Goal: Transaction & Acquisition: Purchase product/service

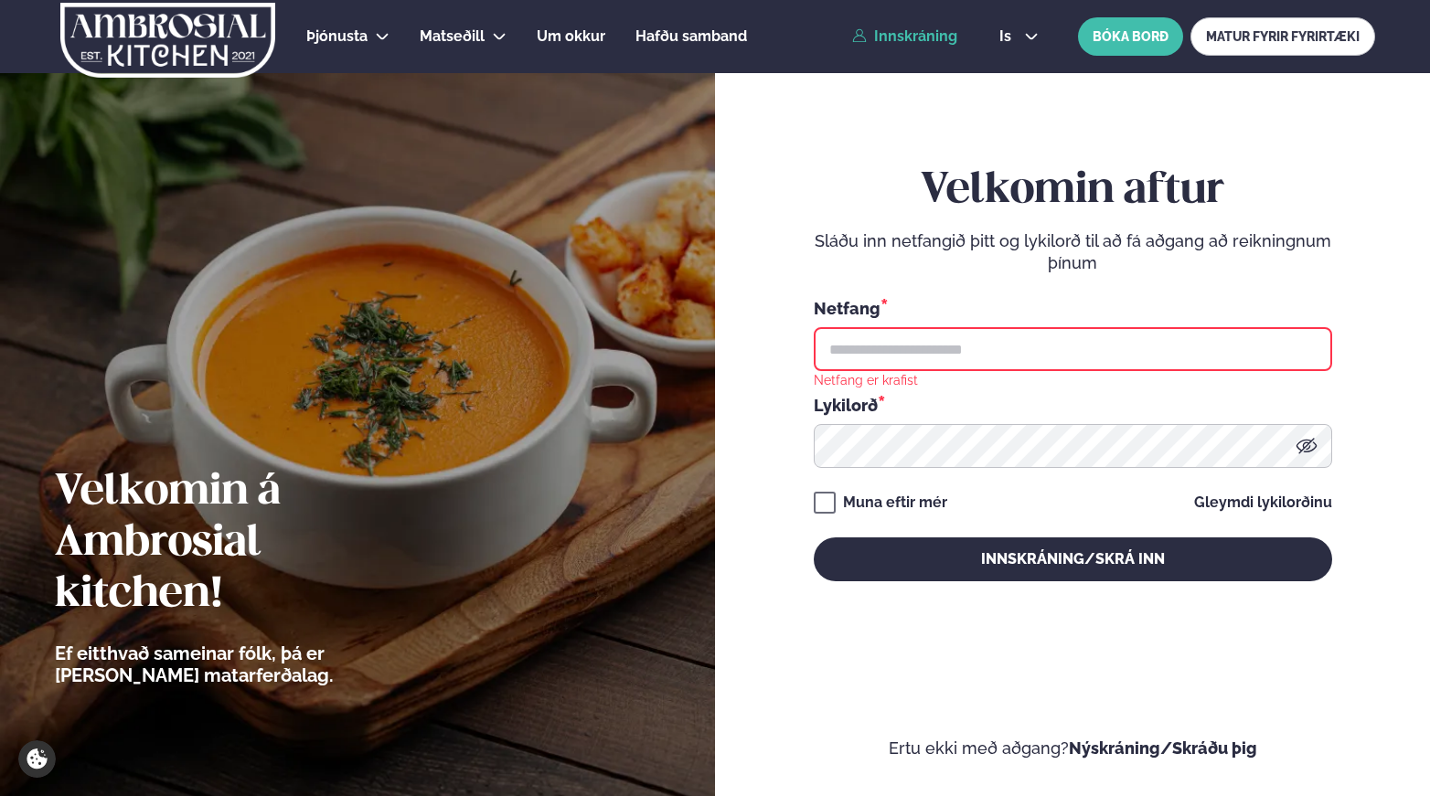
type input "**********"
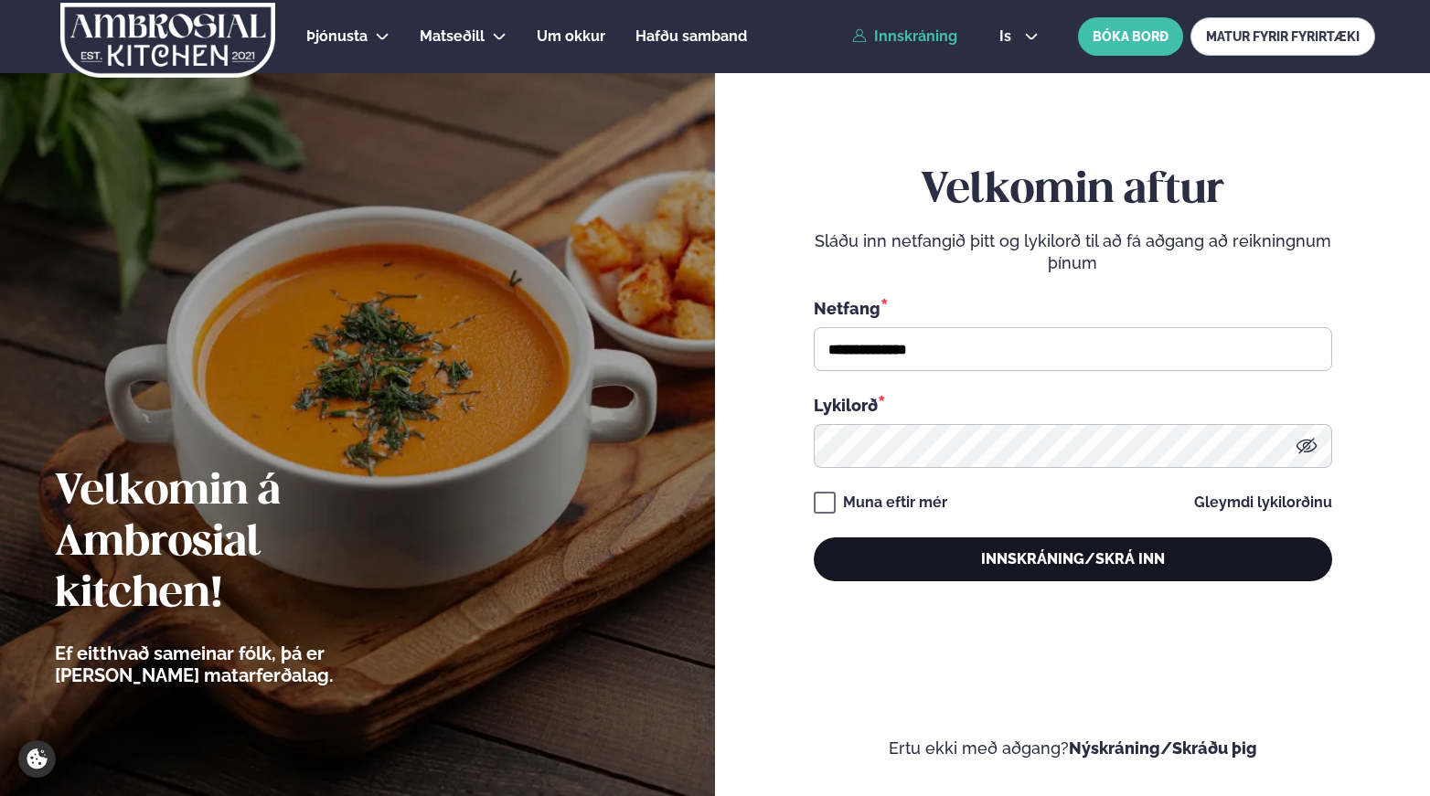
click at [1038, 560] on button "Innskráning/Skrá inn" at bounding box center [1073, 560] width 518 height 44
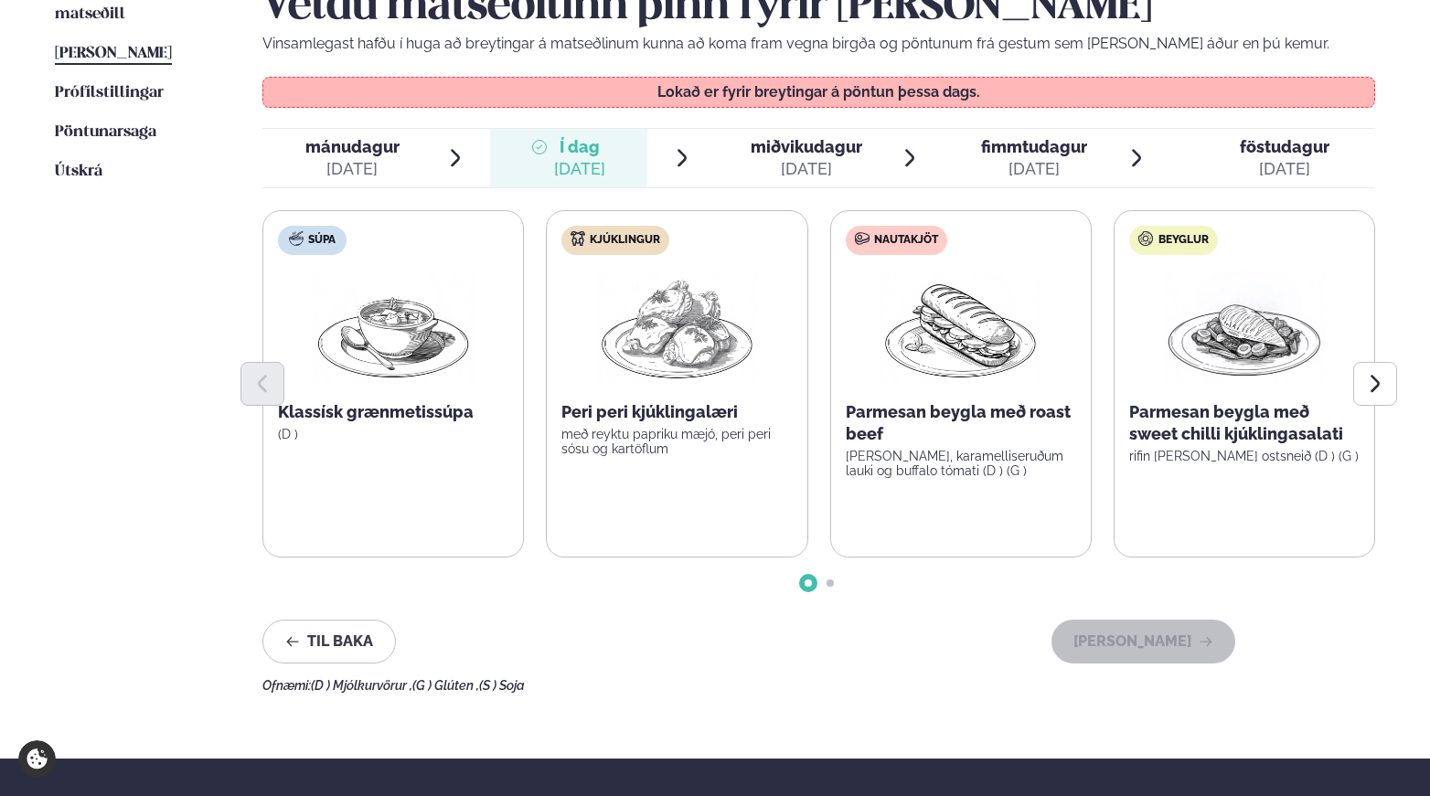
scroll to position [378, 0]
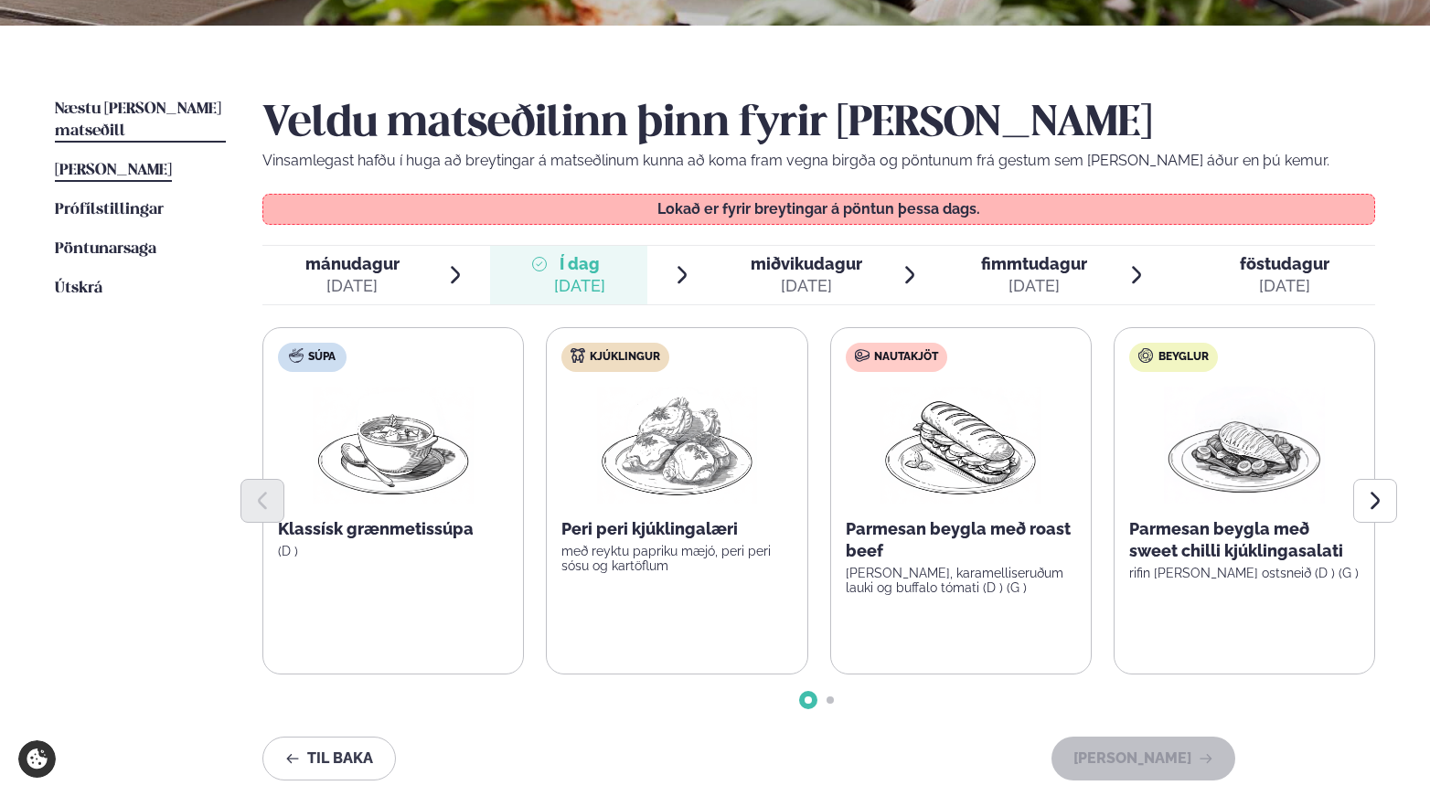
click at [140, 103] on span "Næstu [PERSON_NAME] matseðill" at bounding box center [138, 119] width 166 height 37
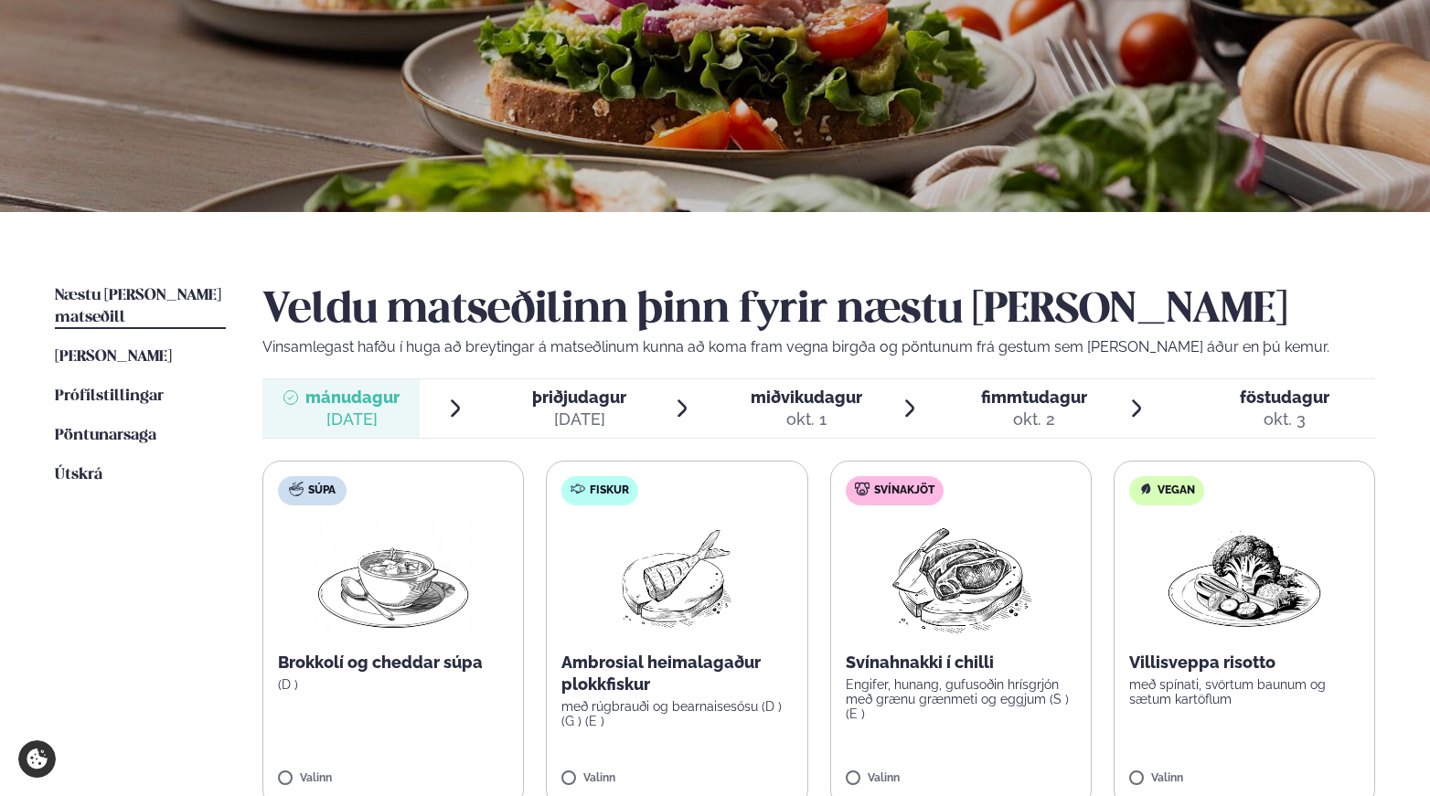
scroll to position [220, 0]
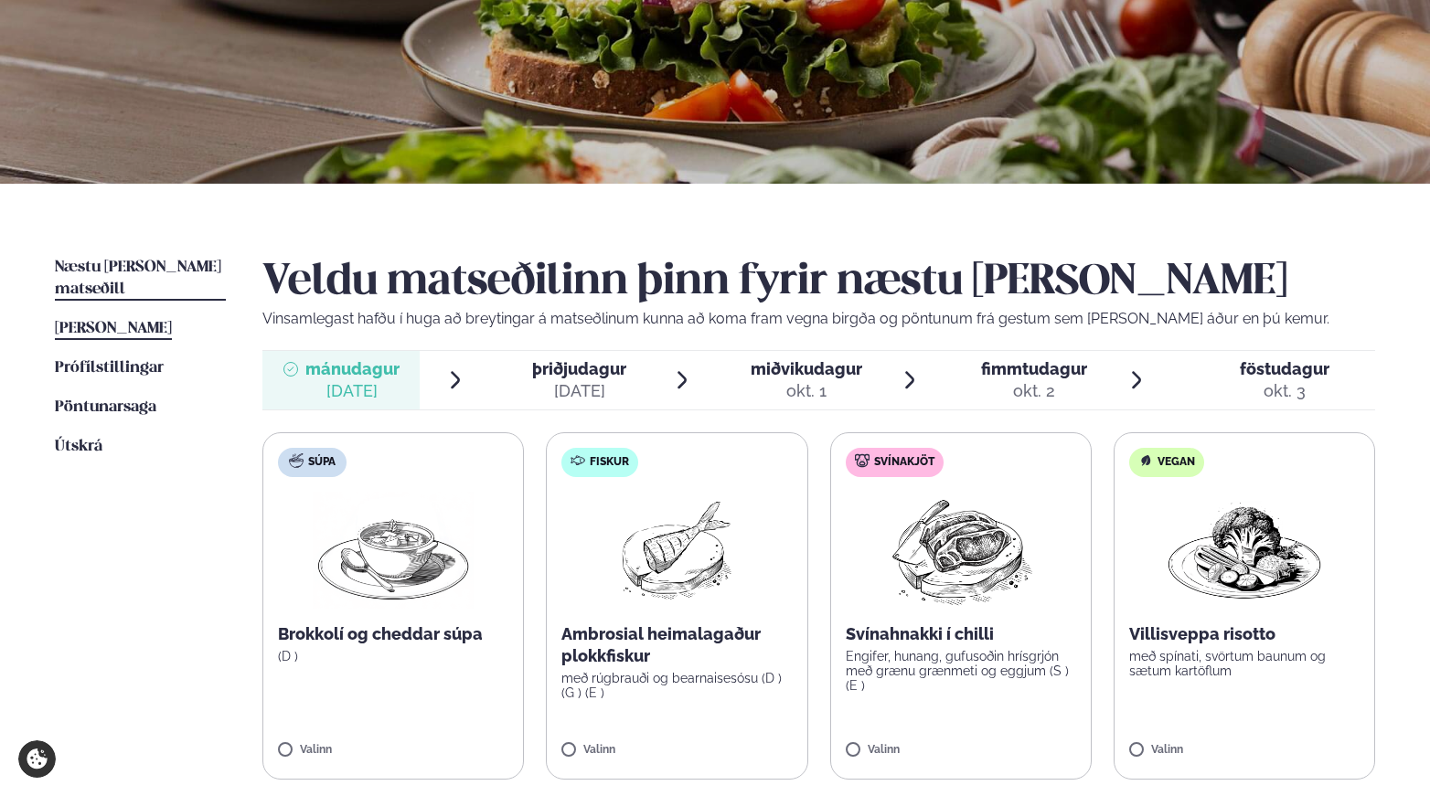
click at [112, 321] on span "[PERSON_NAME]" at bounding box center [113, 329] width 117 height 16
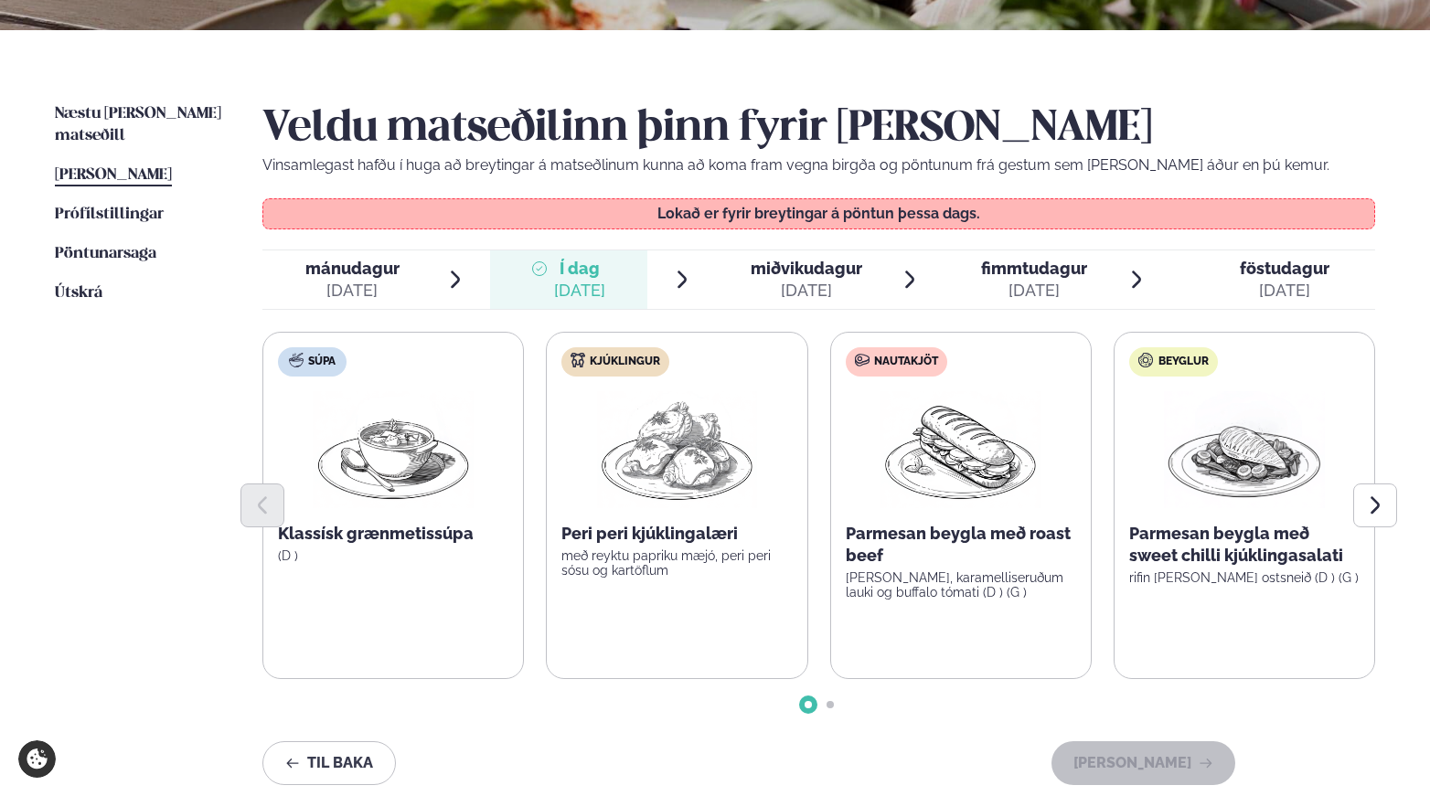
scroll to position [370, 0]
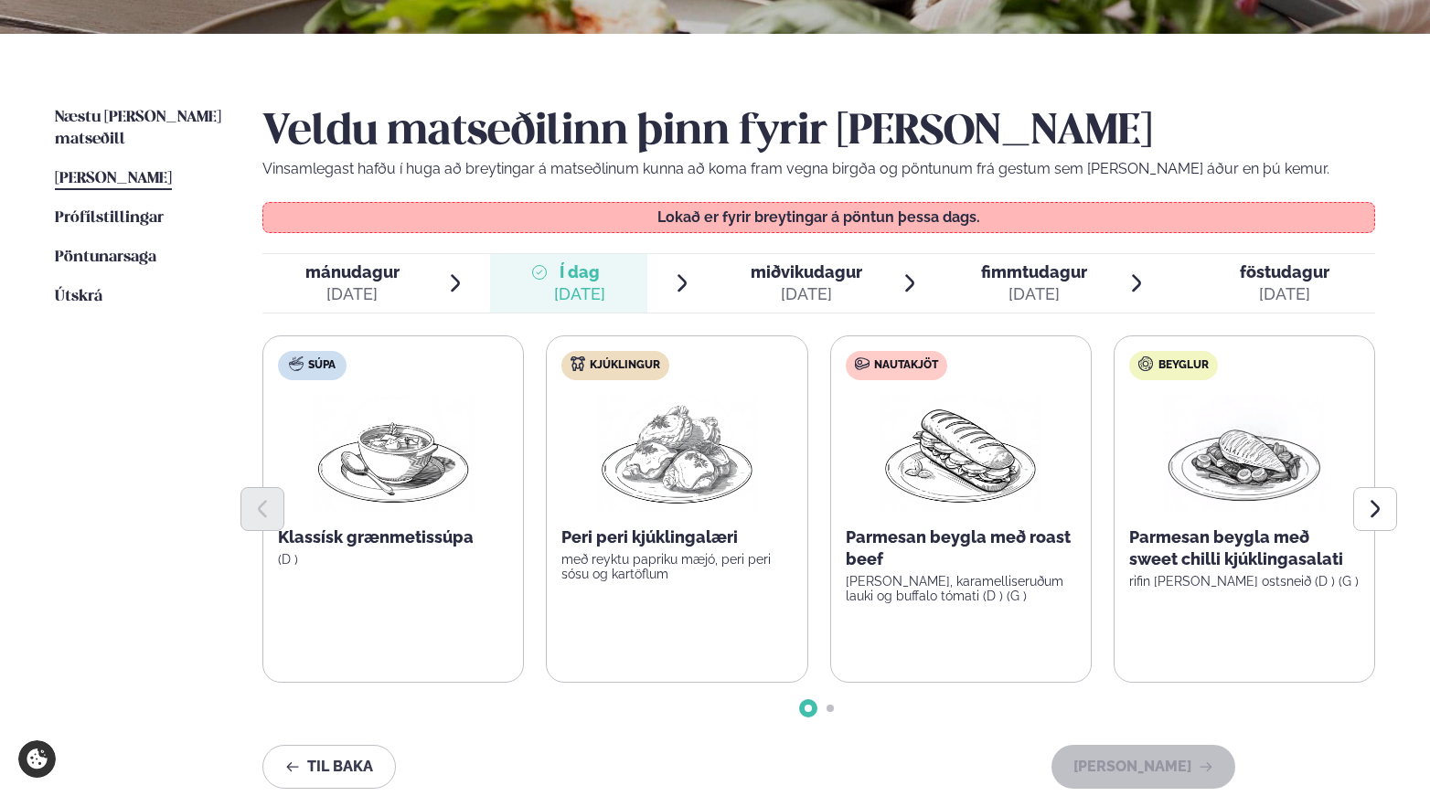
click at [778, 280] on span "miðvikudagur" at bounding box center [806, 271] width 112 height 19
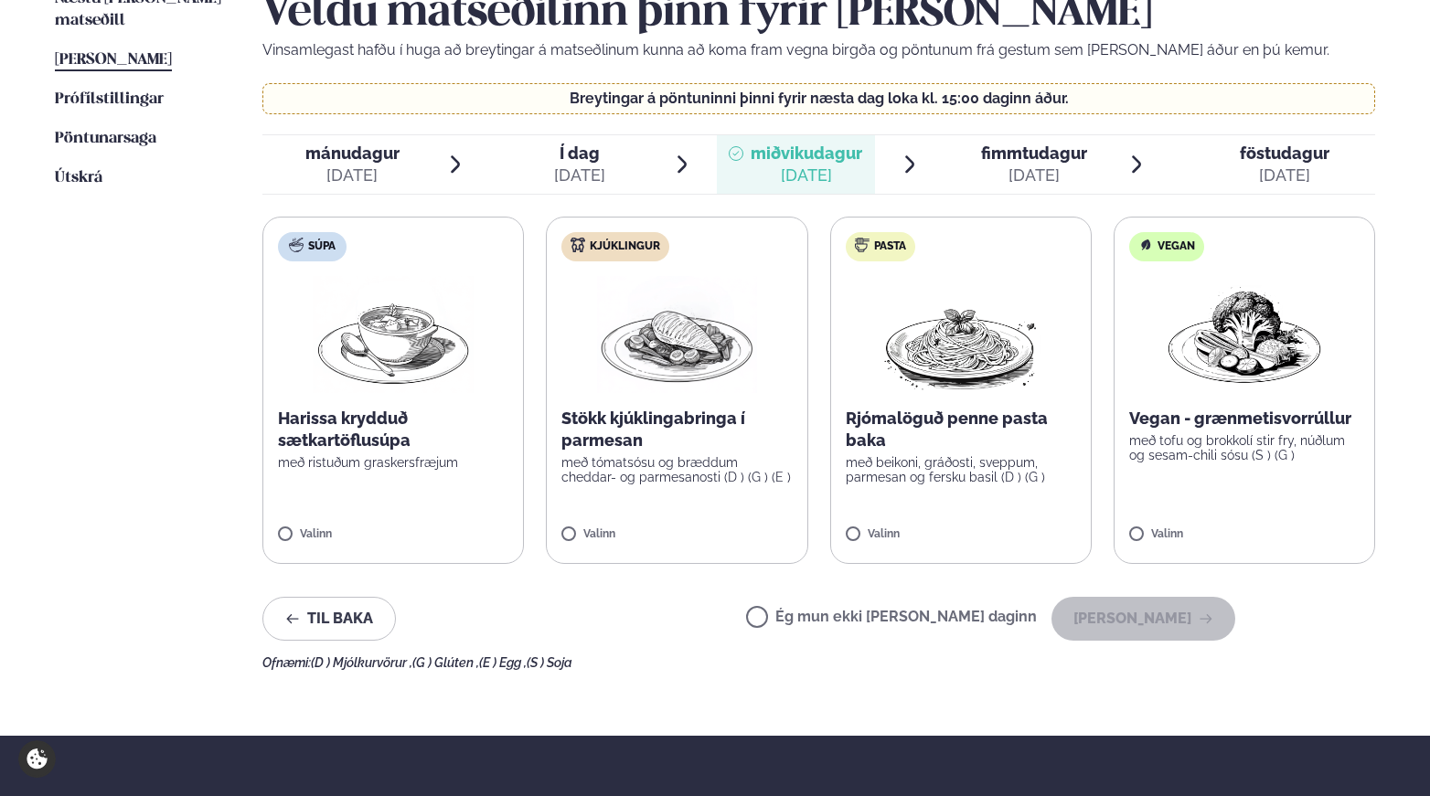
scroll to position [490, 0]
click at [1054, 160] on span "fimmtudagur" at bounding box center [1034, 152] width 106 height 19
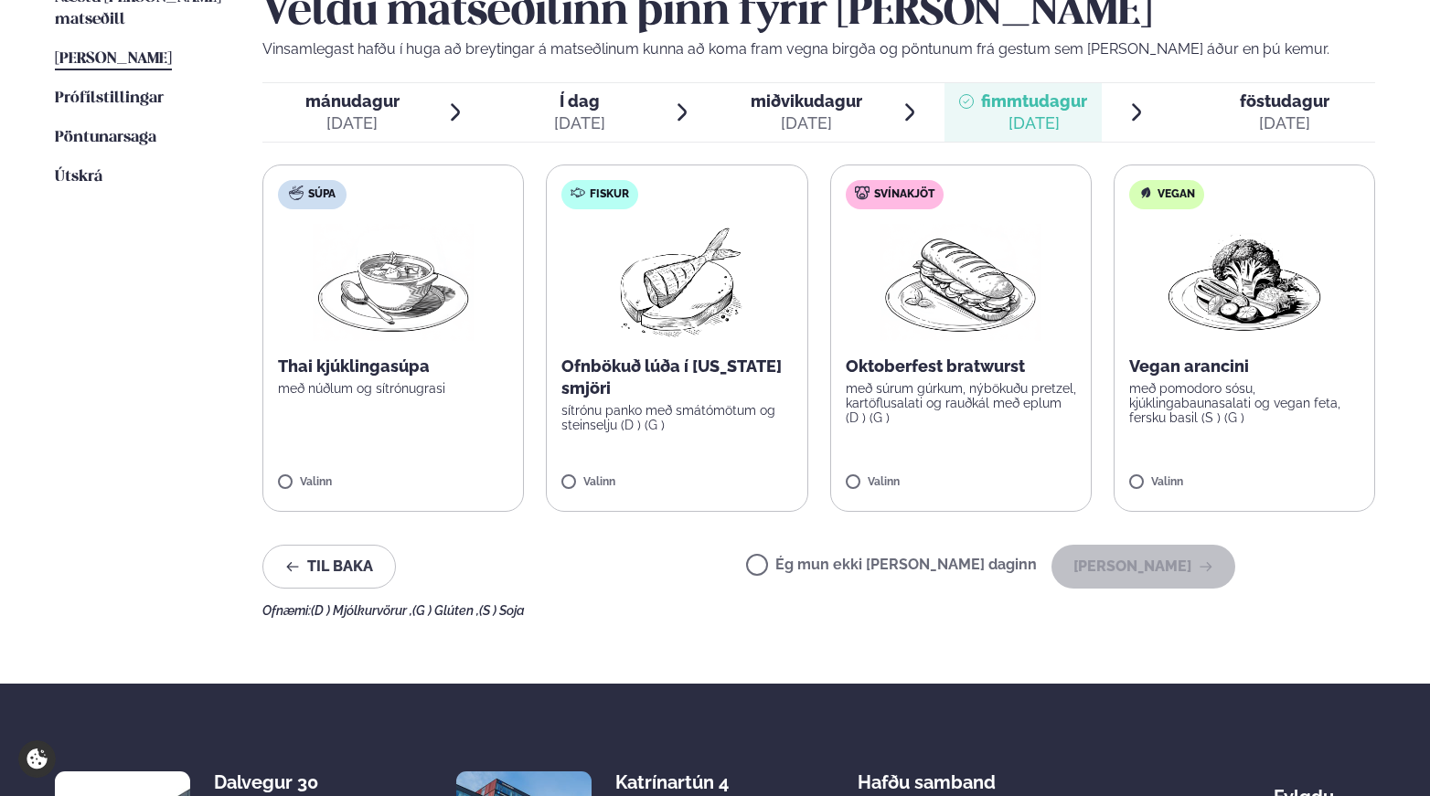
click at [1249, 131] on div "[DATE]" at bounding box center [1285, 123] width 90 height 22
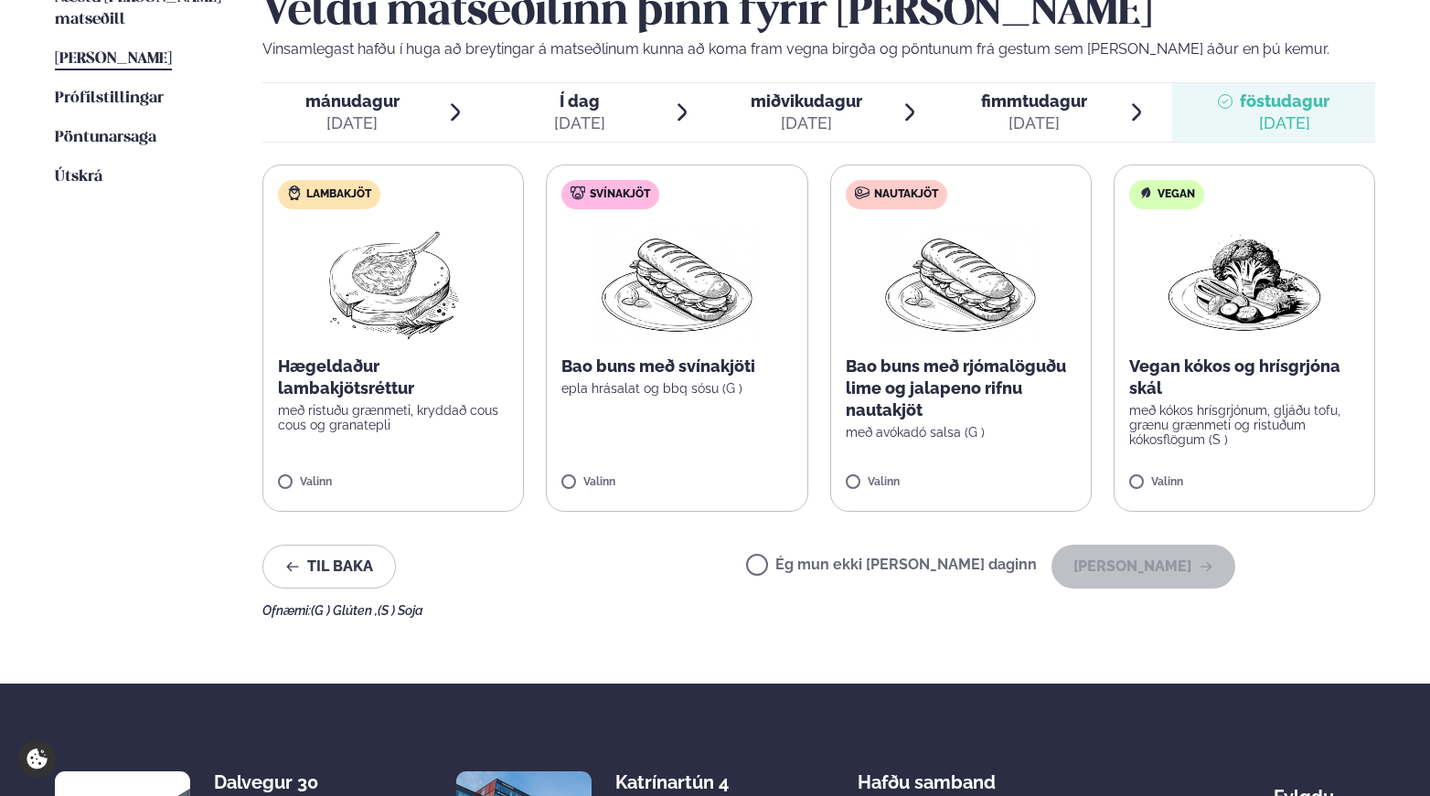
click at [797, 119] on div "[DATE]" at bounding box center [806, 123] width 112 height 22
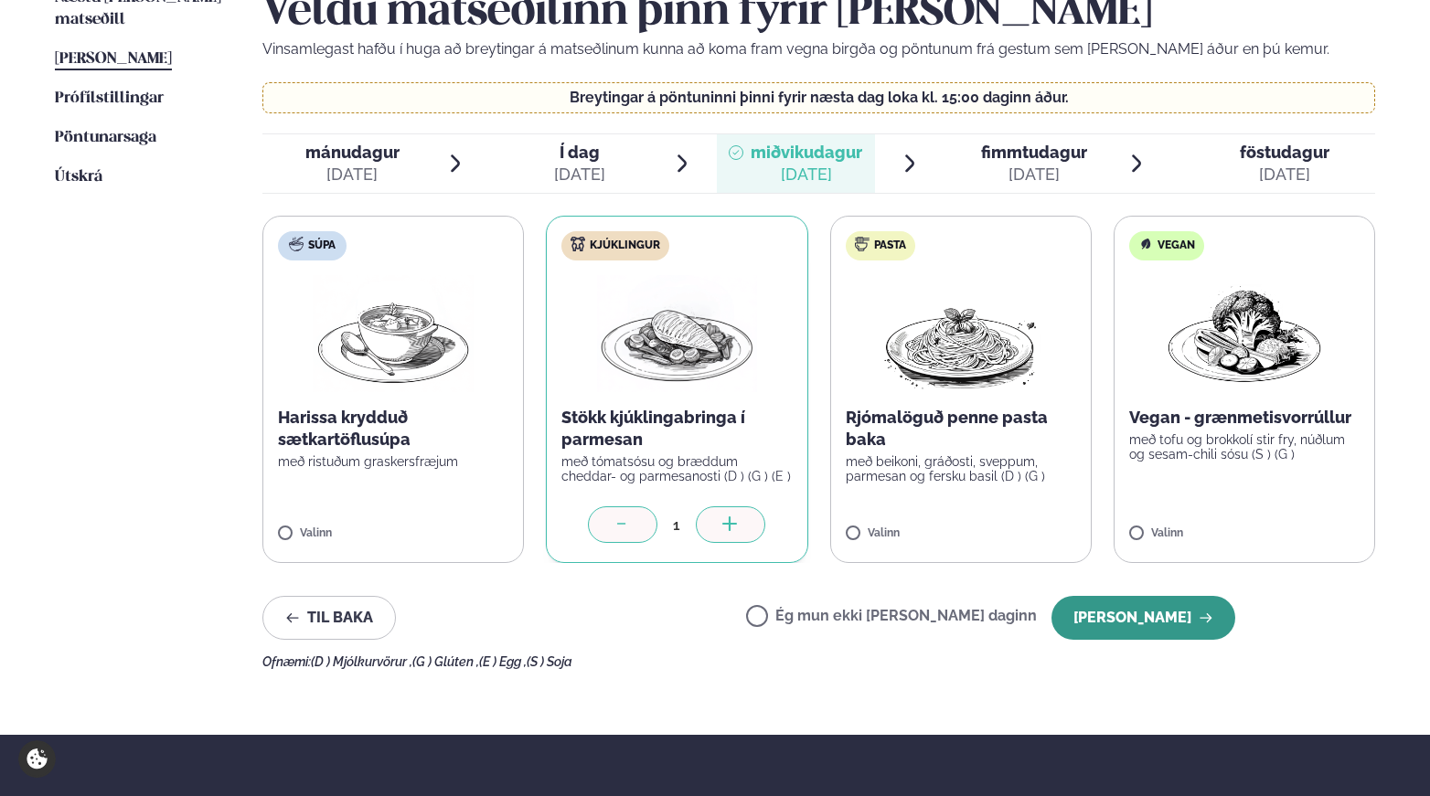
click at [1118, 609] on button "[PERSON_NAME]" at bounding box center [1143, 618] width 184 height 44
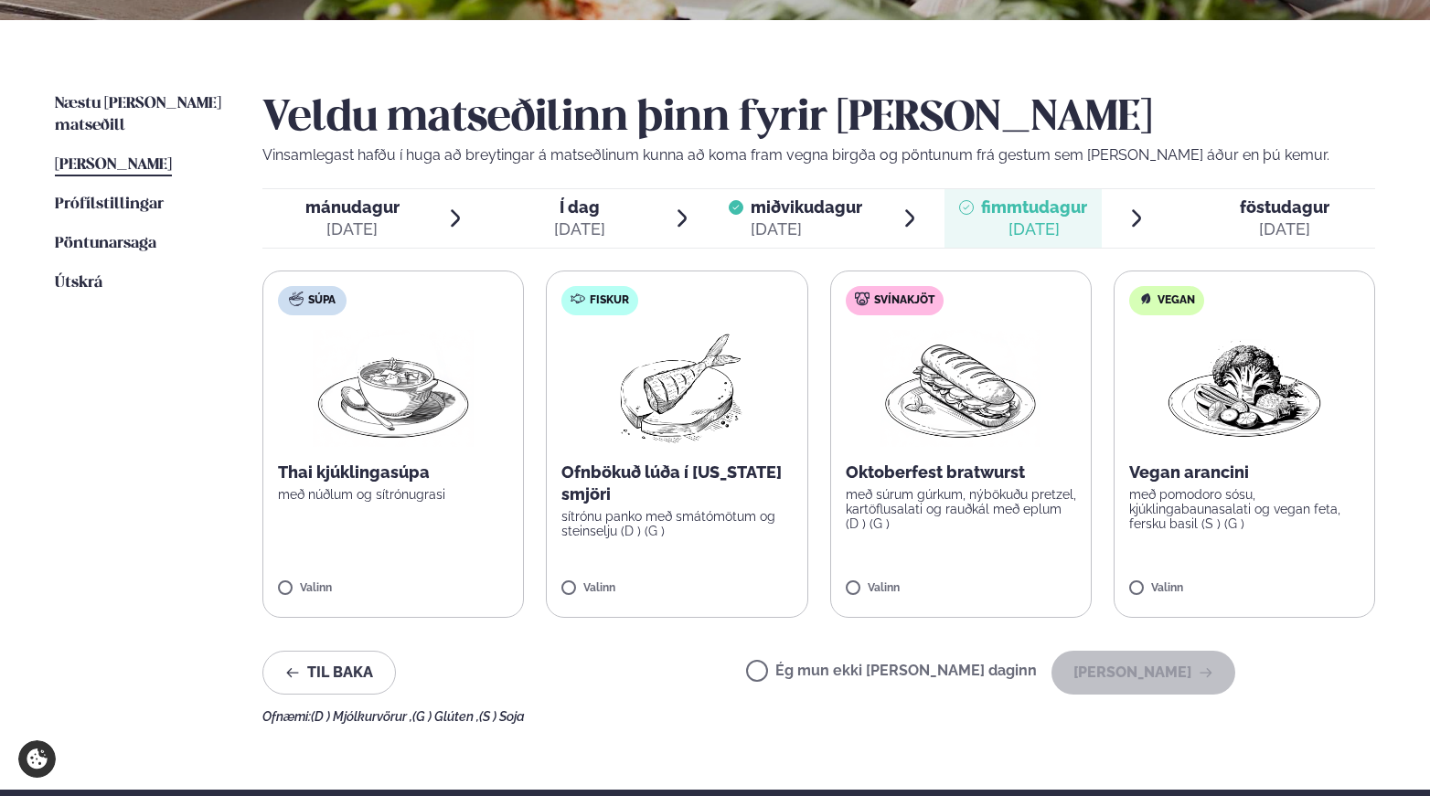
scroll to position [352, 0]
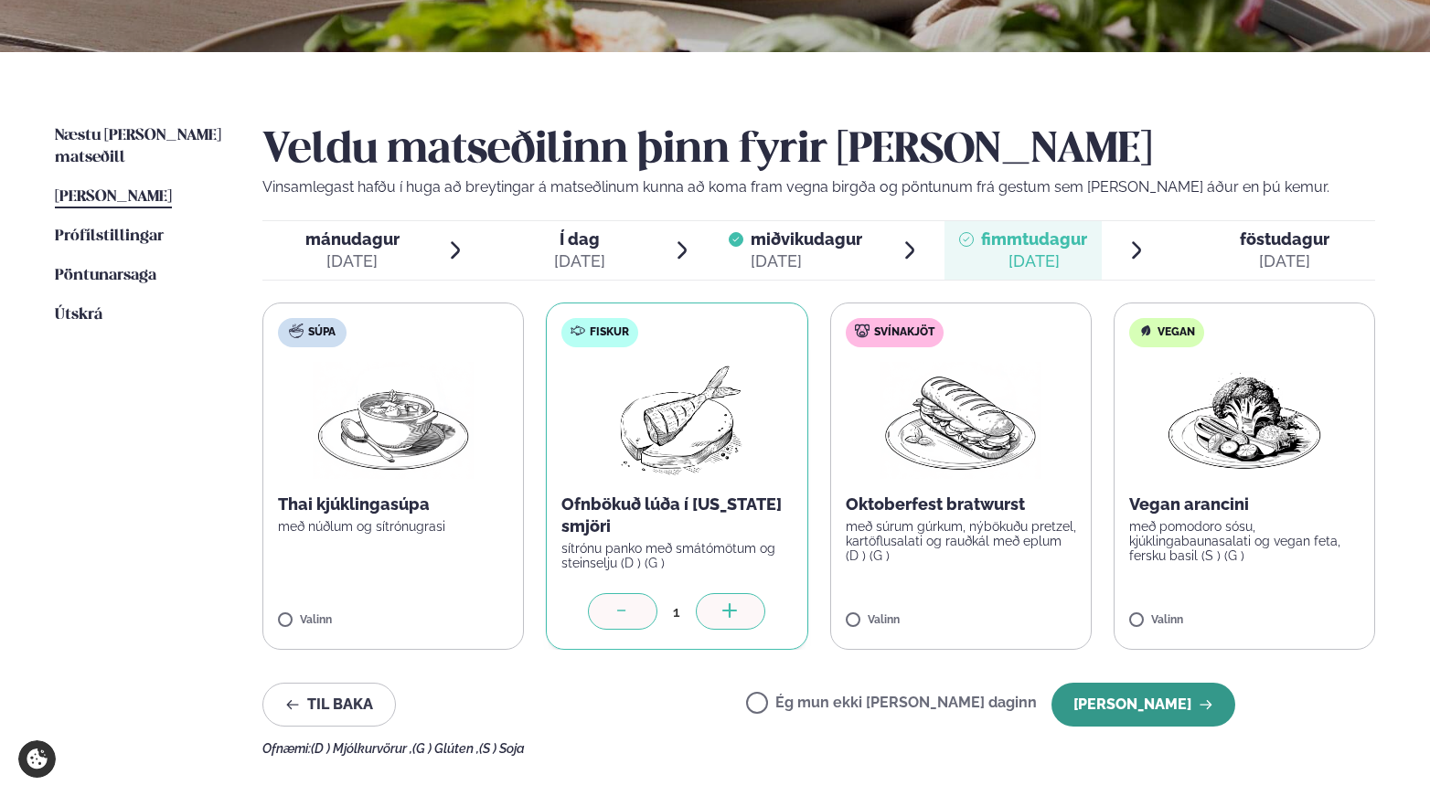
click at [1126, 715] on button "[PERSON_NAME]" at bounding box center [1143, 705] width 184 height 44
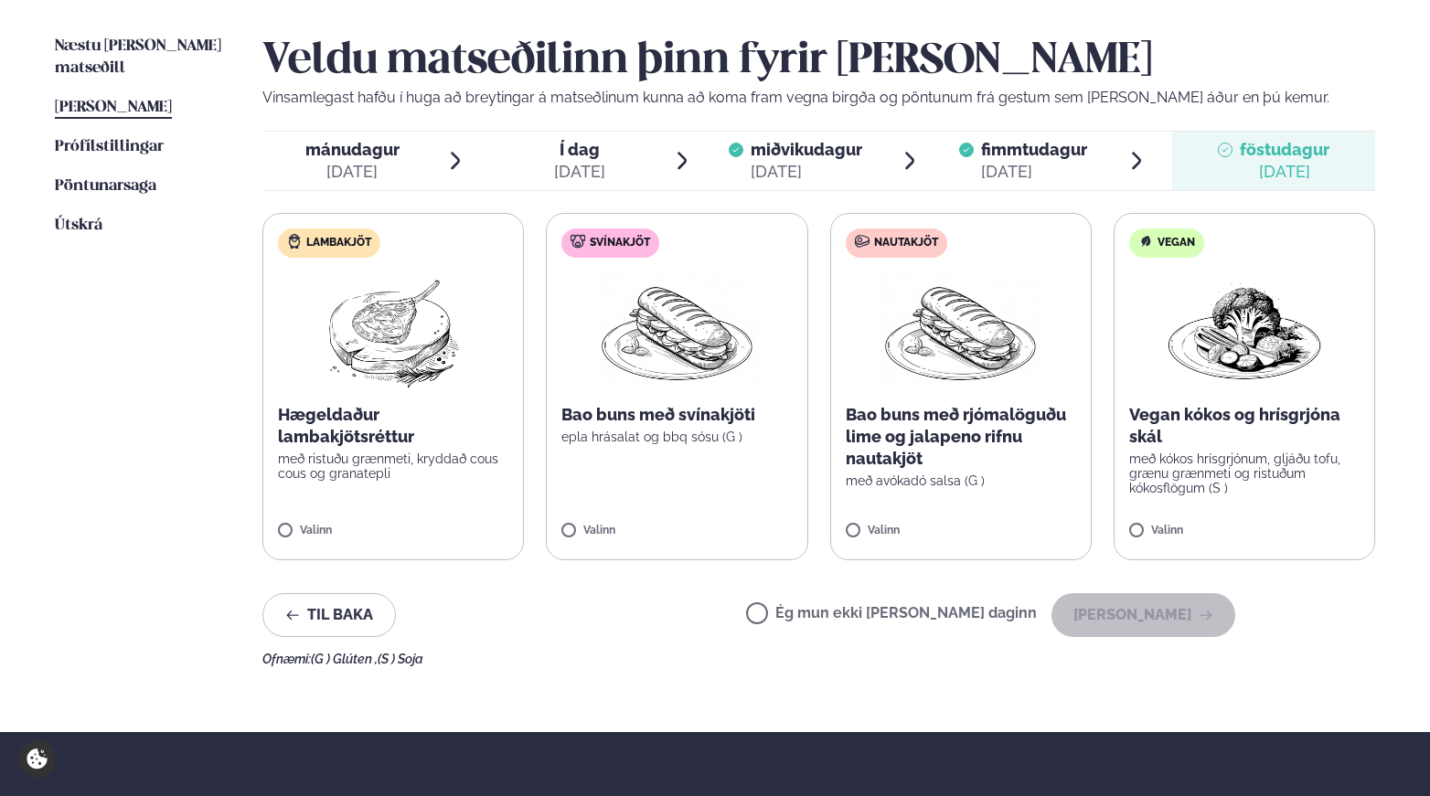
scroll to position [453, 0]
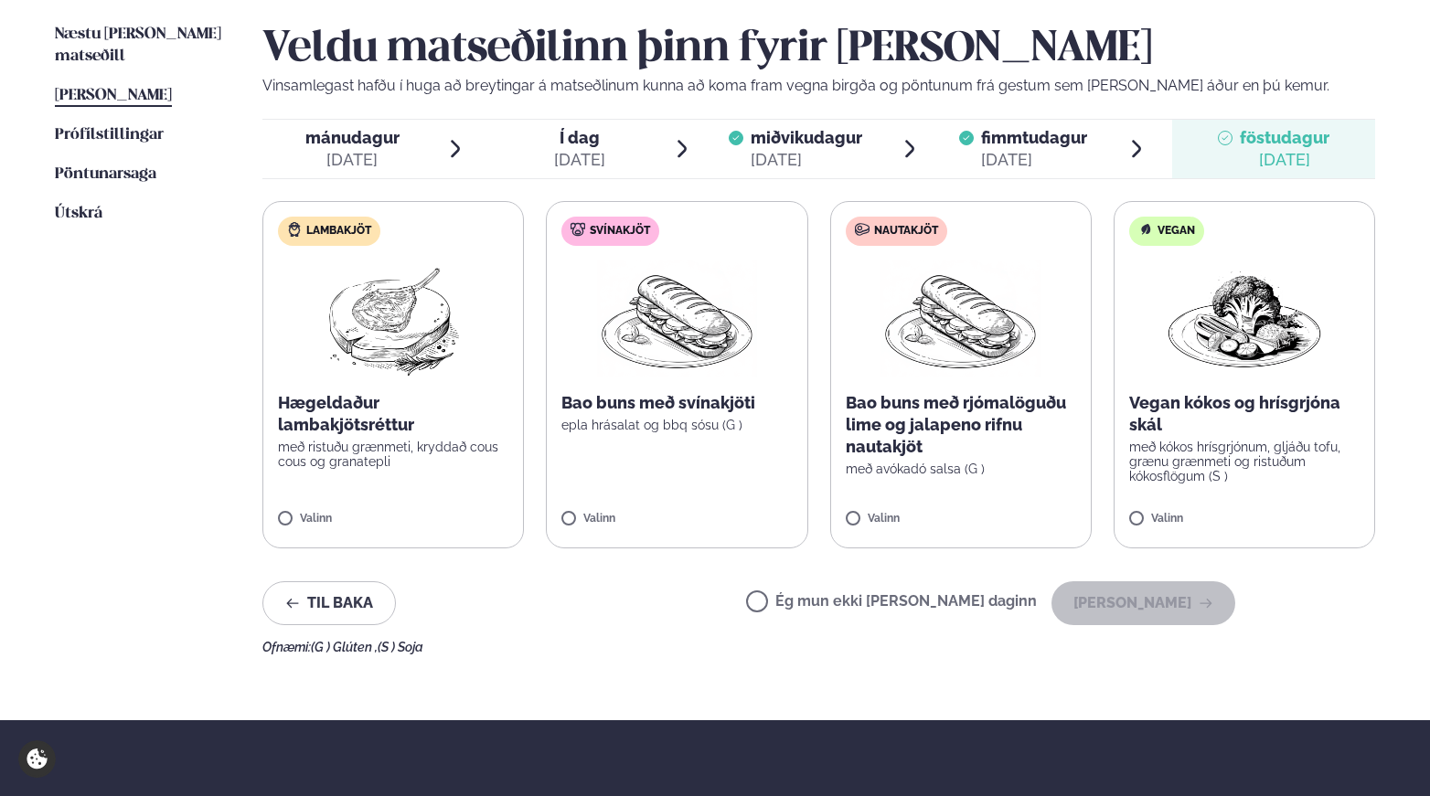
click at [820, 602] on label "Ég mun ekki [PERSON_NAME] daginn" at bounding box center [891, 603] width 291 height 19
click at [1108, 611] on button "[PERSON_NAME]" at bounding box center [1143, 603] width 184 height 44
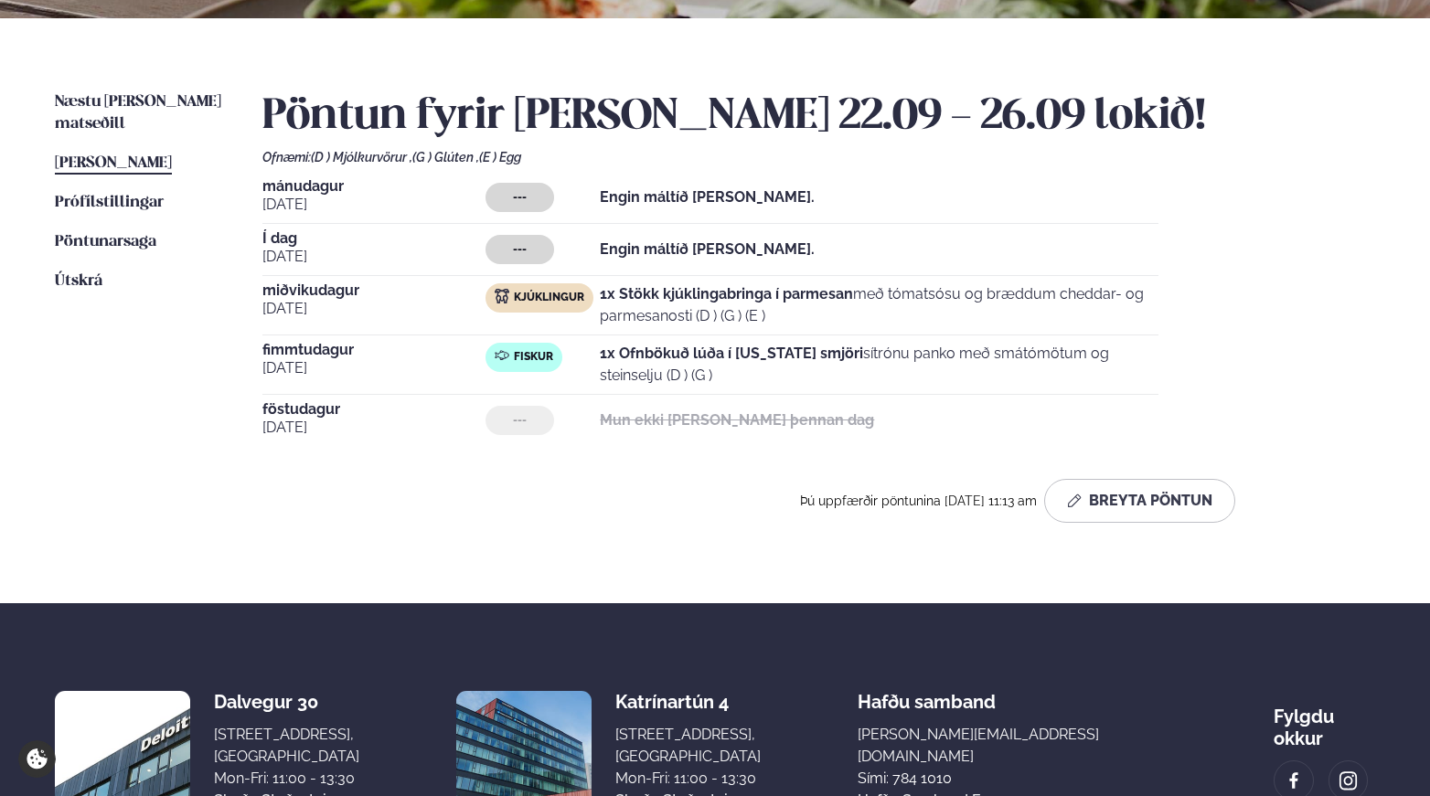
scroll to position [382, 0]
